Goal: Task Accomplishment & Management: Manage account settings

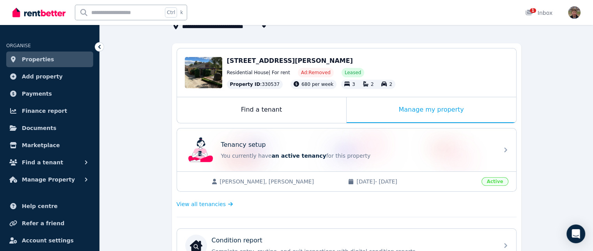
scroll to position [61, 0]
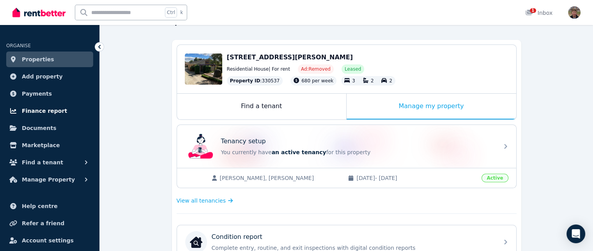
click at [51, 111] on span "Finance report" at bounding box center [44, 110] width 45 height 9
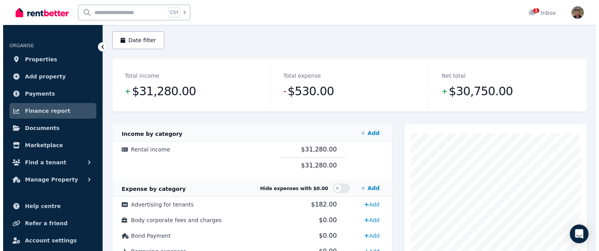
scroll to position [69, 0]
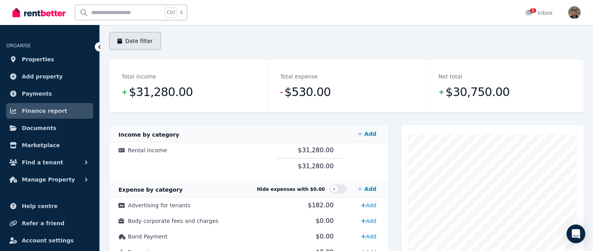
click at [143, 45] on button "Date filter" at bounding box center [135, 41] width 52 height 18
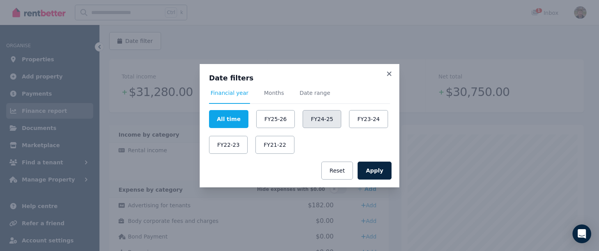
click at [319, 123] on button "FY24-25" at bounding box center [321, 119] width 39 height 18
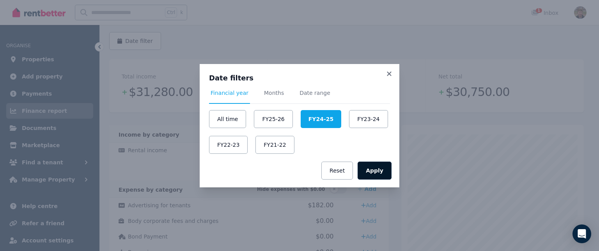
click at [385, 167] on button "Apply" at bounding box center [374, 170] width 34 height 18
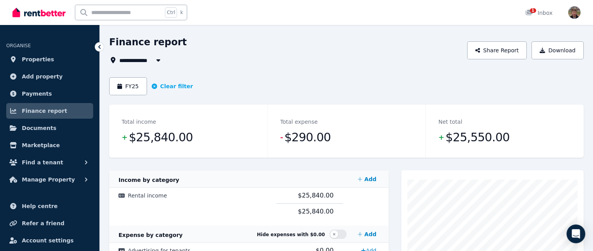
scroll to position [23, 0]
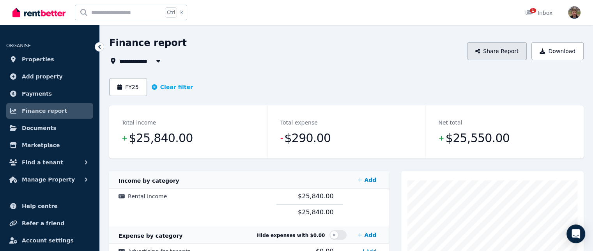
click at [519, 51] on button "Share Report" at bounding box center [497, 51] width 60 height 18
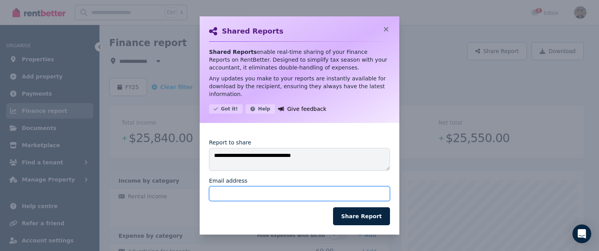
click at [282, 196] on input "Email address" at bounding box center [299, 193] width 181 height 15
type input "**********"
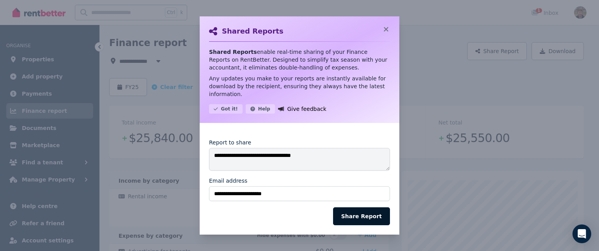
click at [372, 216] on button "Share Report" at bounding box center [361, 216] width 57 height 18
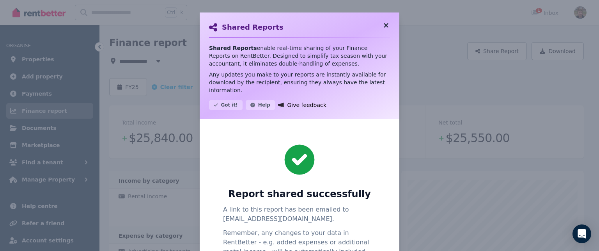
click at [383, 23] on icon at bounding box center [386, 25] width 8 height 7
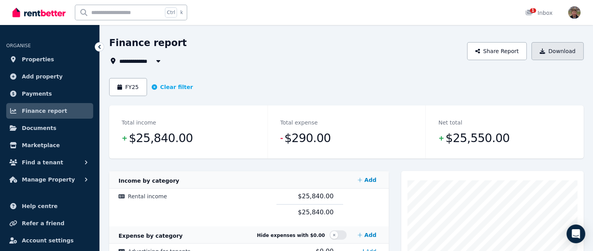
click at [554, 51] on button "Download" at bounding box center [557, 51] width 52 height 18
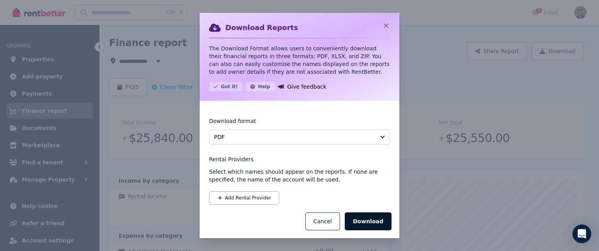
click at [371, 219] on button "Download" at bounding box center [368, 221] width 47 height 18
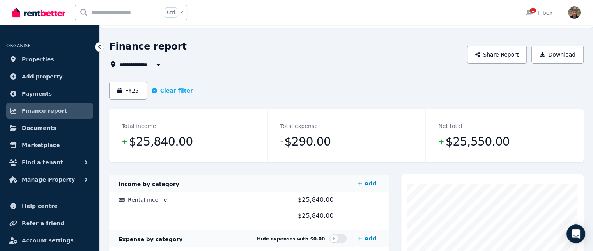
scroll to position [0, 0]
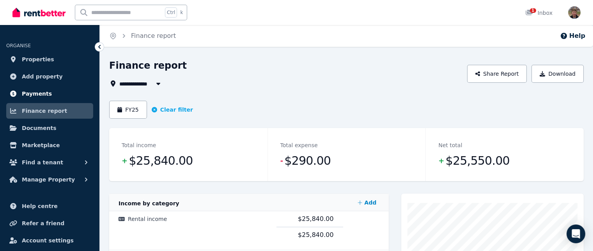
click at [35, 93] on span "Payments" at bounding box center [37, 93] width 30 height 9
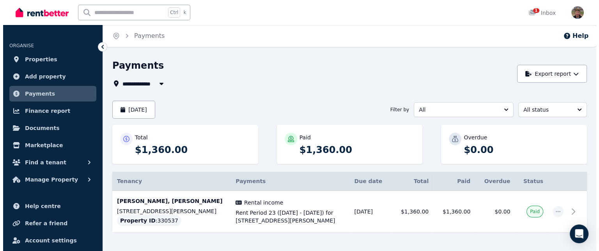
scroll to position [9, 0]
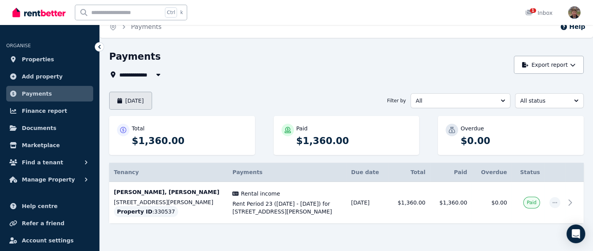
click at [147, 101] on button "August 2025" at bounding box center [130, 101] width 43 height 18
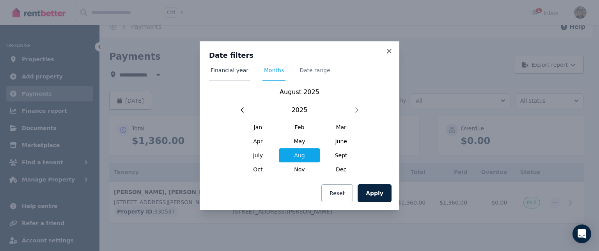
click at [226, 72] on span "Financial year" at bounding box center [229, 70] width 38 height 8
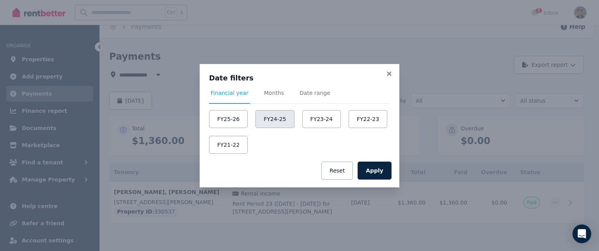
click at [270, 120] on button "FY24-25" at bounding box center [274, 119] width 39 height 18
click at [381, 173] on button "Apply" at bounding box center [374, 170] width 34 height 18
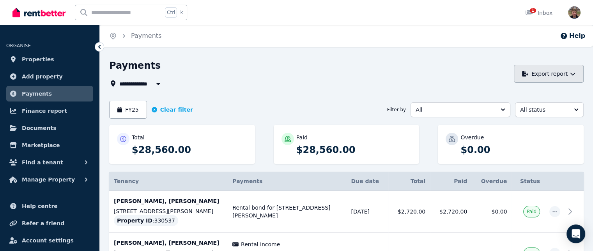
click at [570, 79] on button "Export report" at bounding box center [549, 74] width 70 height 18
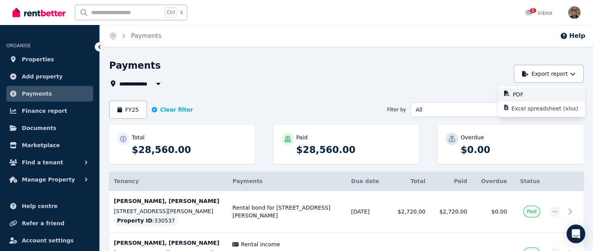
click at [524, 93] on p "PDF" at bounding box center [520, 94] width 17 height 8
